Goal: Task Accomplishment & Management: Use online tool/utility

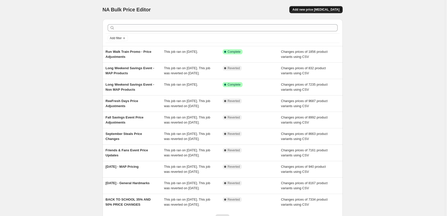
click at [327, 9] on span "Add new price change job" at bounding box center [316, 10] width 47 height 4
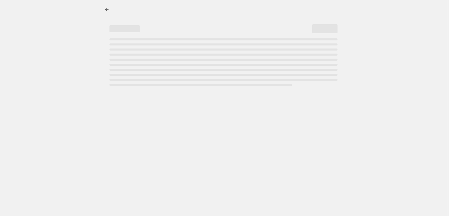
select select "percentage"
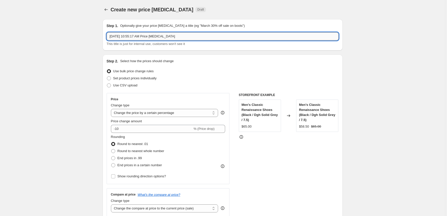
click at [147, 33] on input "Oct 15, 2025, 10:55:17 AM Price change job" at bounding box center [223, 36] width 232 height 8
click at [147, 34] on input "Oct 15, 2025, 10:55:17 AM Price change job" at bounding box center [223, 36] width 232 height 8
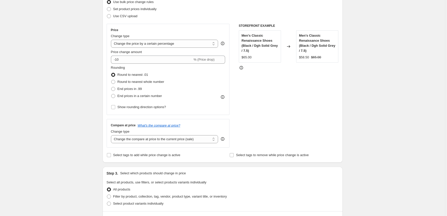
scroll to position [81, 0]
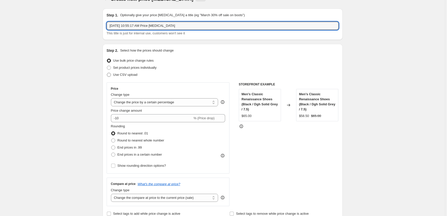
click at [111, 75] on span at bounding box center [109, 75] width 4 height 4
click at [107, 73] on input "Use CSV upload" at bounding box center [107, 73] width 0 height 0
radio input "true"
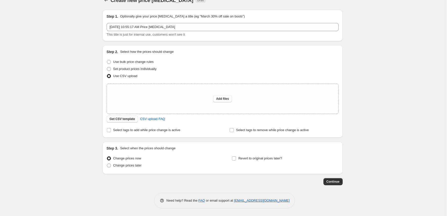
click at [120, 120] on span "Get CSV template" at bounding box center [123, 119] width 26 height 4
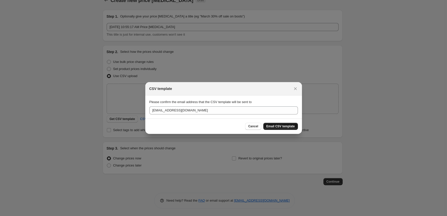
click at [285, 129] on button "Email CSV template" at bounding box center [281, 126] width 35 height 7
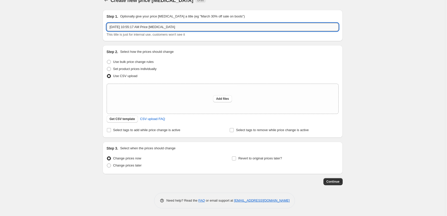
click at [170, 26] on input "Oct 15, 2025, 10:55:17 AM Price change job" at bounding box center [223, 27] width 232 height 8
type input "m"
type input "Midseason 50% Off Sale Price Adjustments"
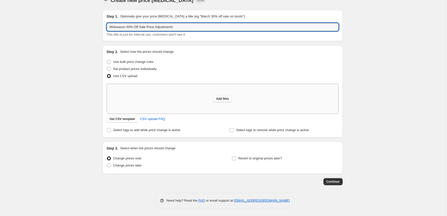
click at [225, 99] on span "Add files" at bounding box center [222, 99] width 13 height 4
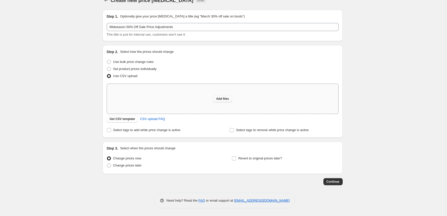
type input "C:\fakepath\Midseason 50% Off Sale Price Adjustments.csv"
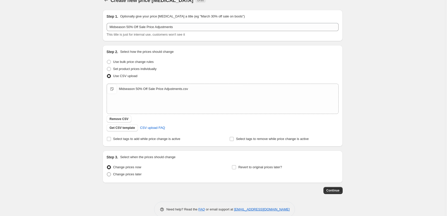
click at [118, 175] on span "Change prices later" at bounding box center [127, 174] width 29 height 4
click at [107, 173] on input "Change prices later" at bounding box center [107, 172] width 0 height 0
radio input "true"
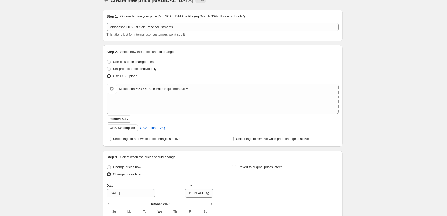
scroll to position [104, 0]
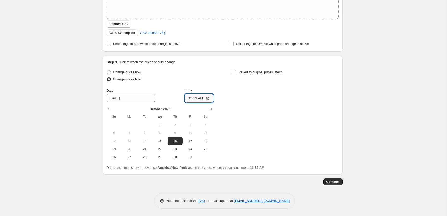
click at [189, 98] on input "11:33" at bounding box center [199, 98] width 28 height 9
type input "09:45"
click at [265, 99] on div "Change prices now Change prices later Date 10/16/2025 Time 09:45 October 2025 S…" at bounding box center [223, 115] width 232 height 93
click at [191, 99] on input "09:45" at bounding box center [199, 98] width 28 height 9
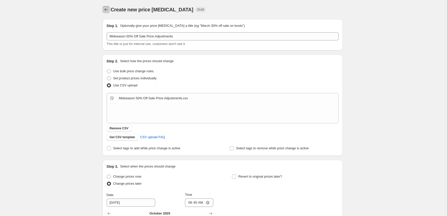
click at [104, 11] on button "Price change jobs" at bounding box center [106, 9] width 7 height 7
